Goal: Transaction & Acquisition: Book appointment/travel/reservation

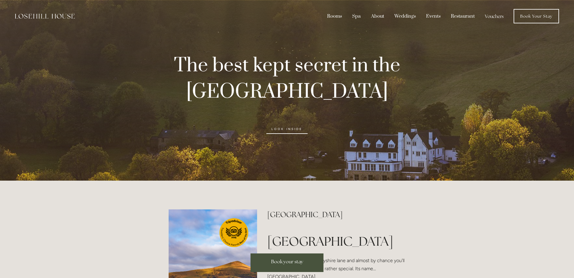
scroll to position [0, 0]
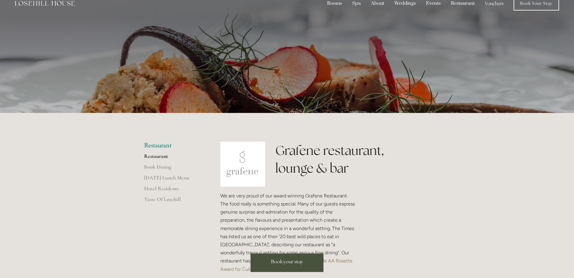
scroll to position [11, 0]
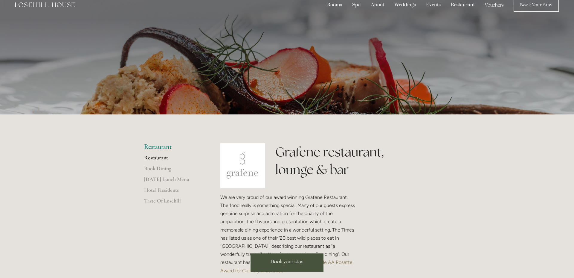
scroll to position [11, 0]
click at [185, 180] on link "[DATE] Lunch Menu" at bounding box center [172, 181] width 57 height 11
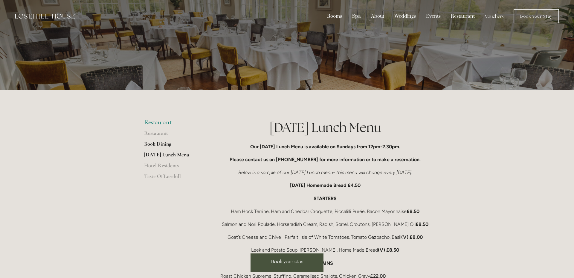
click at [164, 143] on link "Book Dining" at bounding box center [172, 145] width 57 height 11
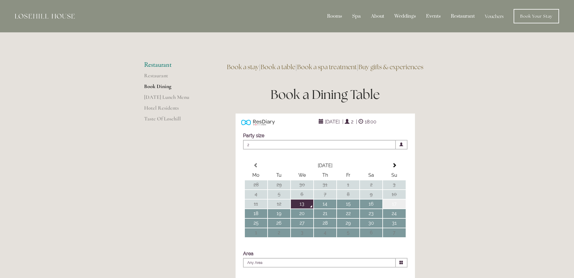
click at [396, 208] on td "17" at bounding box center [394, 203] width 22 height 9
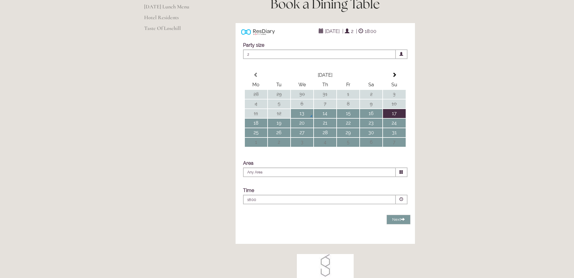
scroll to position [91, 0]
click at [400, 173] on icon at bounding box center [402, 171] width 4 height 4
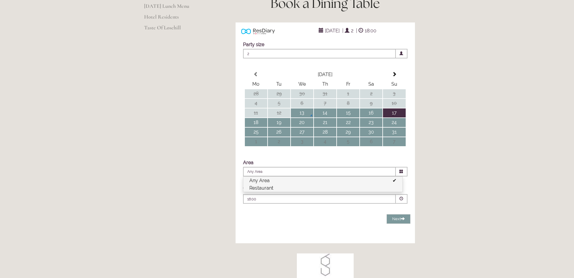
click at [298, 191] on li "Restaurant" at bounding box center [323, 187] width 159 height 7
type input "Restaurant"
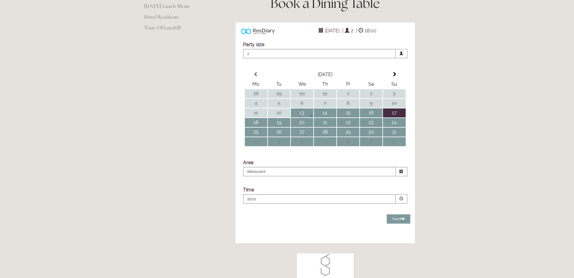
click at [316, 202] on p "18:00" at bounding box center [301, 198] width 108 height 5
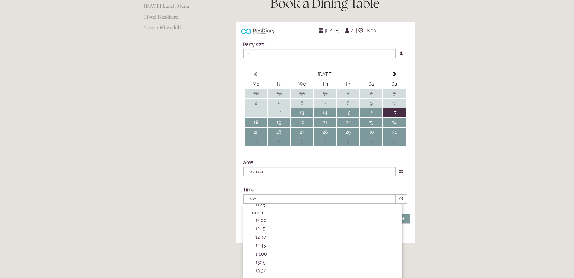
scroll to position [53, 0]
click at [267, 239] on p "12:30" at bounding box center [325, 236] width 141 height 6
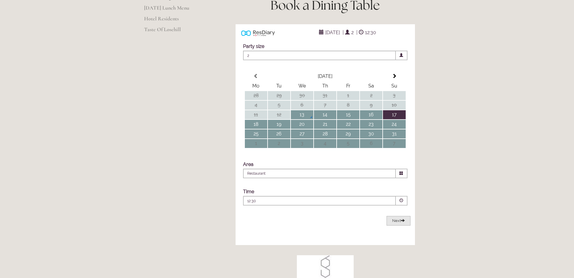
click at [402, 226] on button "Next Loading..." at bounding box center [399, 221] width 24 height 10
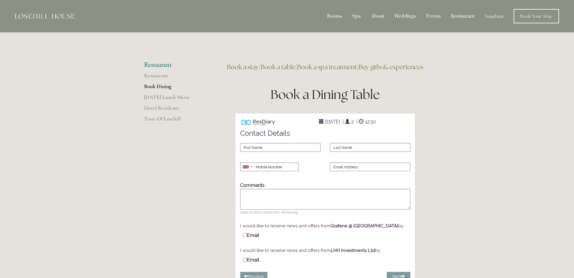
scroll to position [0, 0]
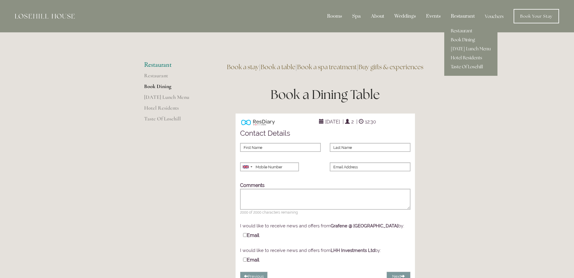
click at [459, 18] on div "Restaurant" at bounding box center [463, 15] width 33 height 11
